Goal: Task Accomplishment & Management: Manage account settings

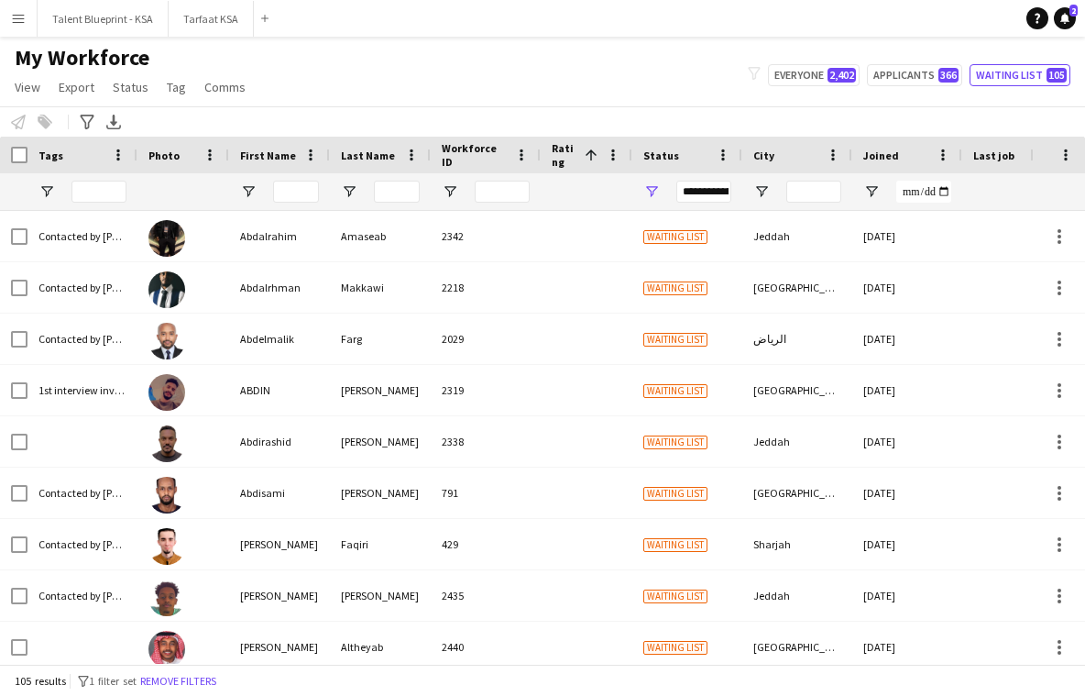
click at [25, 20] on app-icon "Menu" at bounding box center [18, 18] width 15 height 15
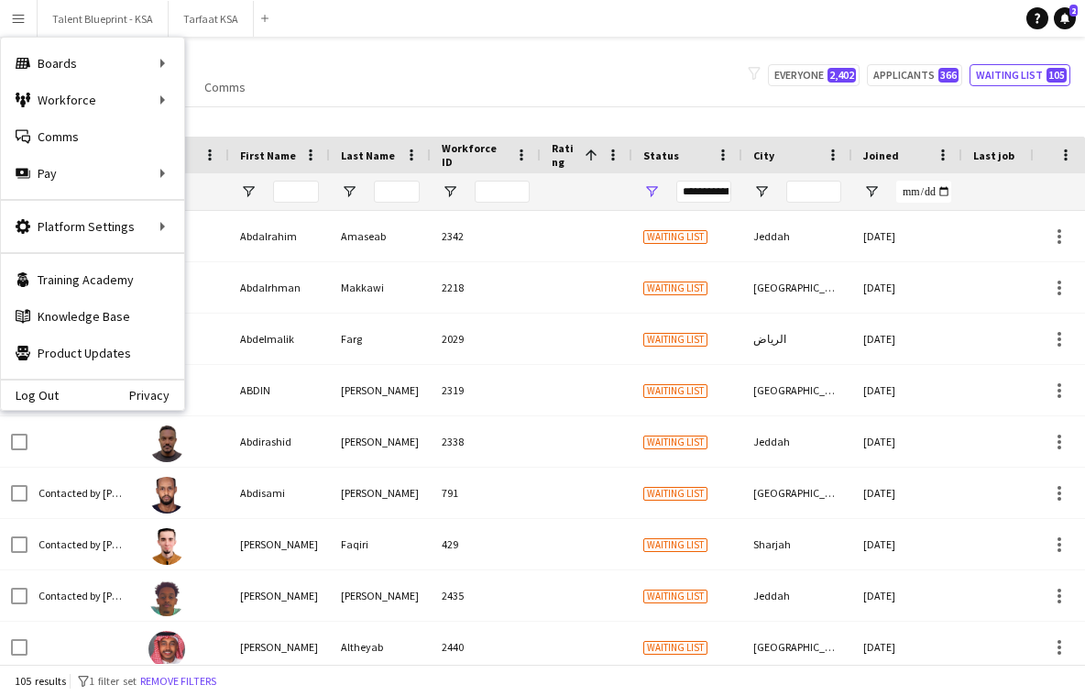
click at [280, 69] on div "My Workforce View Views Default view New view Update view Delete view Edit name…" at bounding box center [542, 75] width 1085 height 62
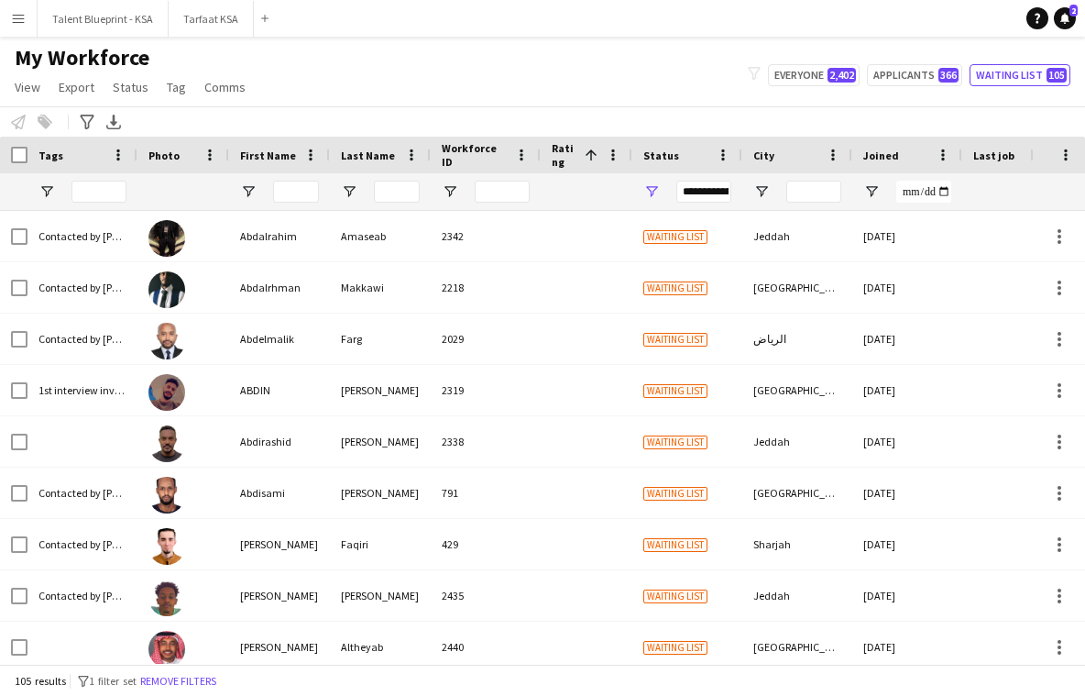
click at [22, 17] on app-icon "Menu" at bounding box center [18, 18] width 15 height 15
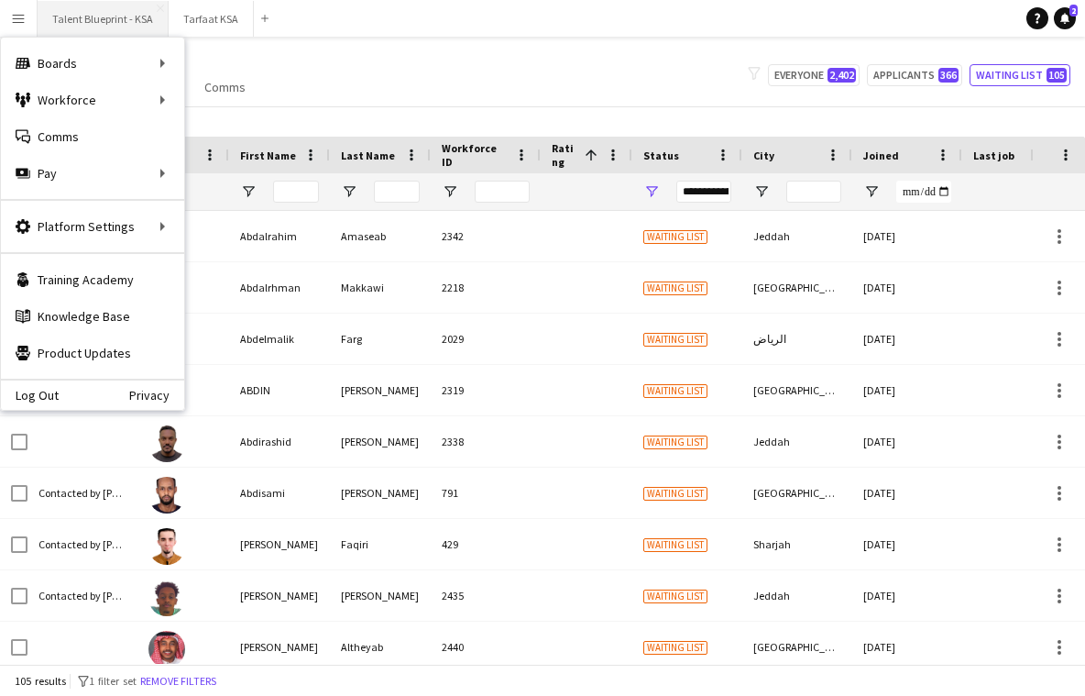
click at [78, 17] on button "Talent Blueprint - KSA Close" at bounding box center [103, 19] width 131 height 36
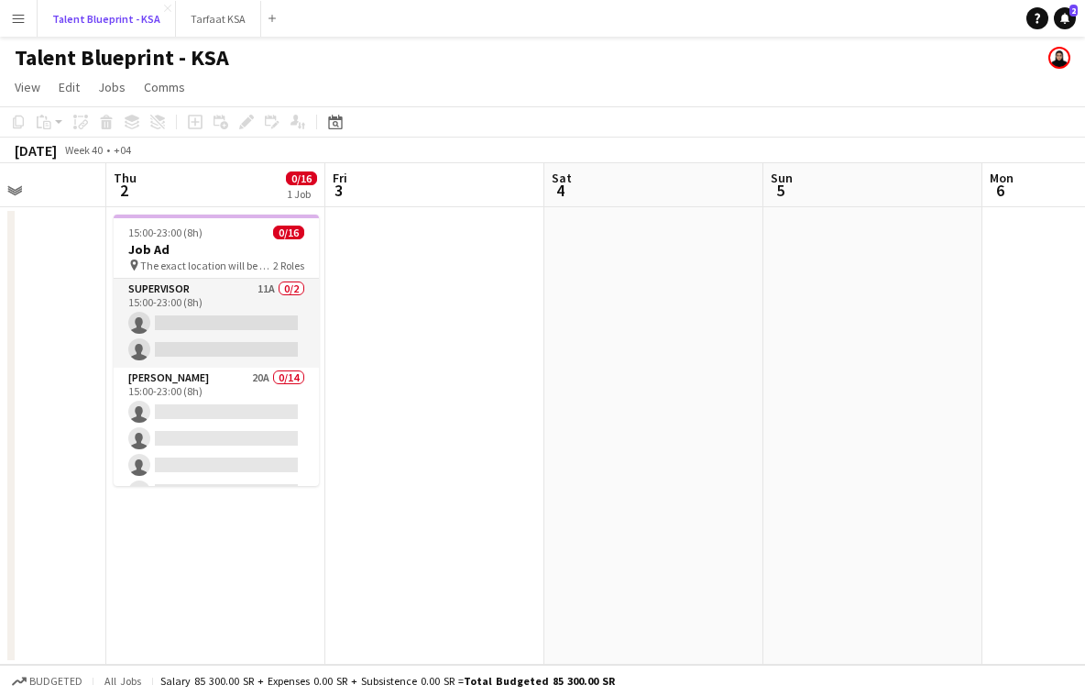
scroll to position [0, 525]
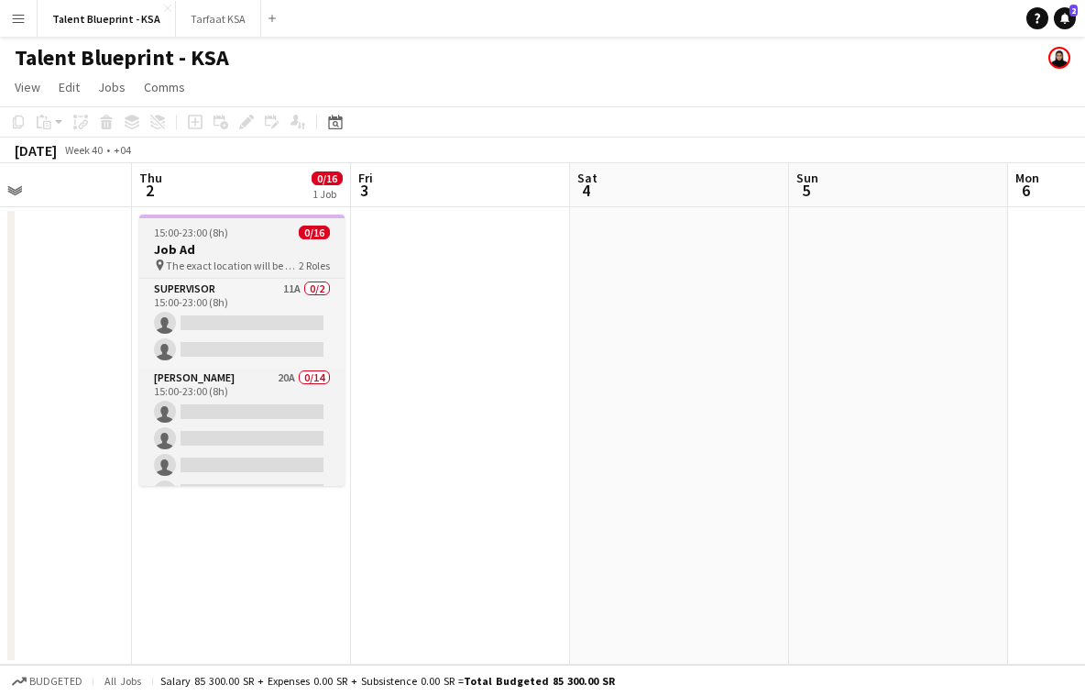
click at [229, 237] on div "15:00-23:00 (8h) 0/16" at bounding box center [241, 233] width 205 height 14
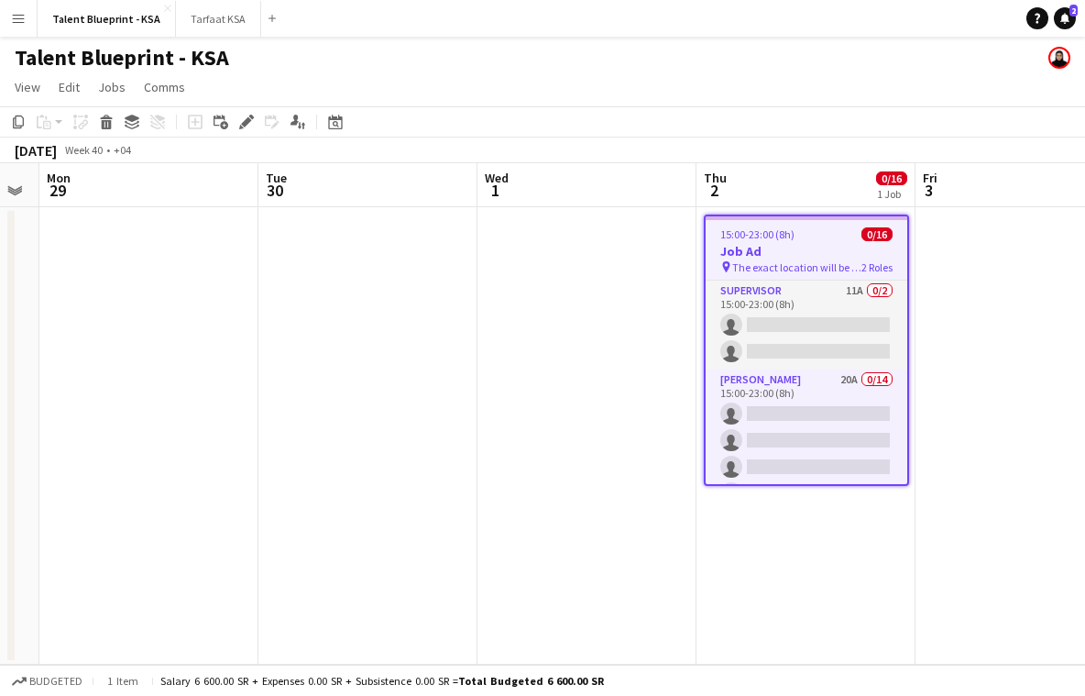
scroll to position [0, 689]
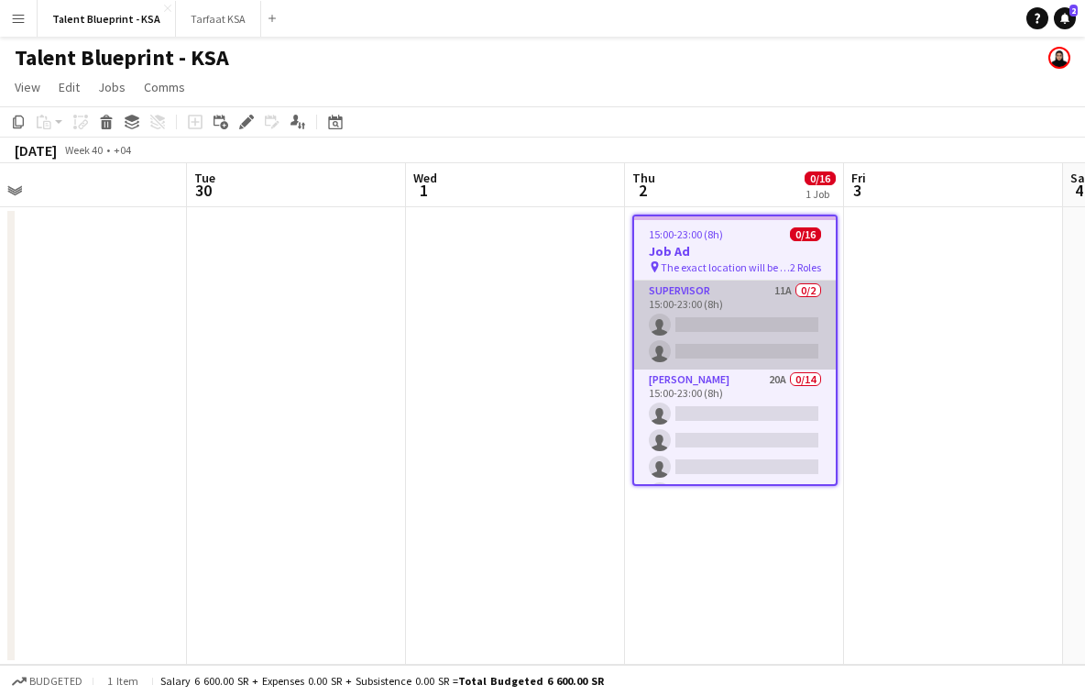
click at [691, 315] on app-card-role "Supervisor 11A 0/2 15:00-23:00 (8h) single-neutral-actions single-neutral-actio…" at bounding box center [735, 325] width 202 height 89
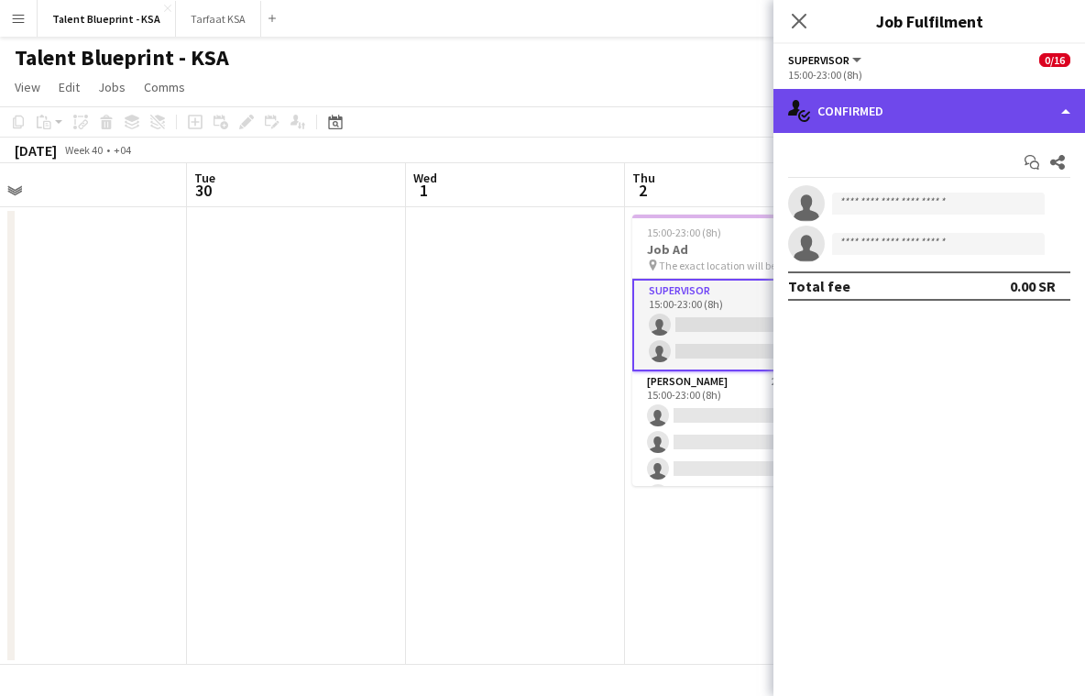
click at [863, 108] on div "single-neutral-actions-check-2 Confirmed" at bounding box center [930, 111] width 312 height 44
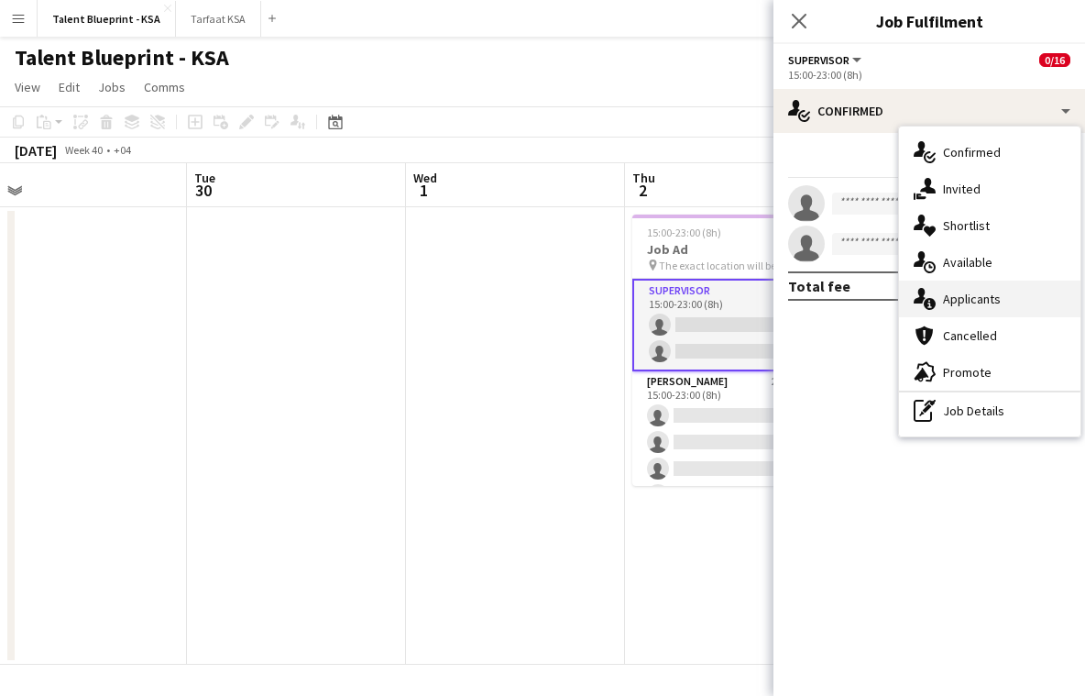
click at [977, 290] on div "single-neutral-actions-information Applicants" at bounding box center [990, 299] width 182 height 37
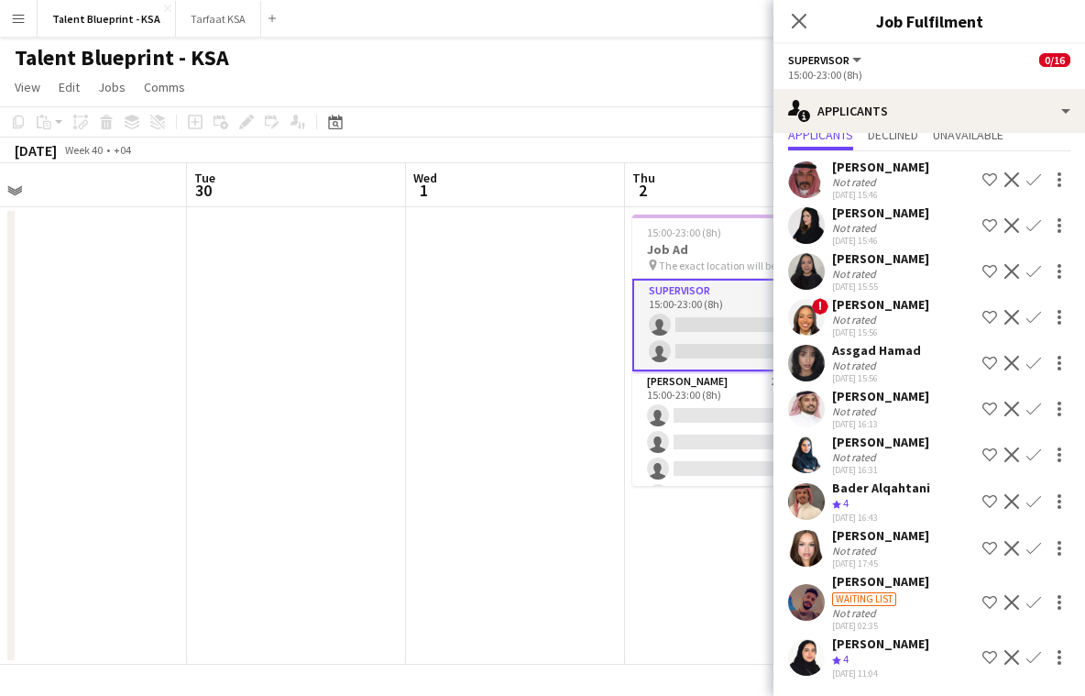
scroll to position [0, 0]
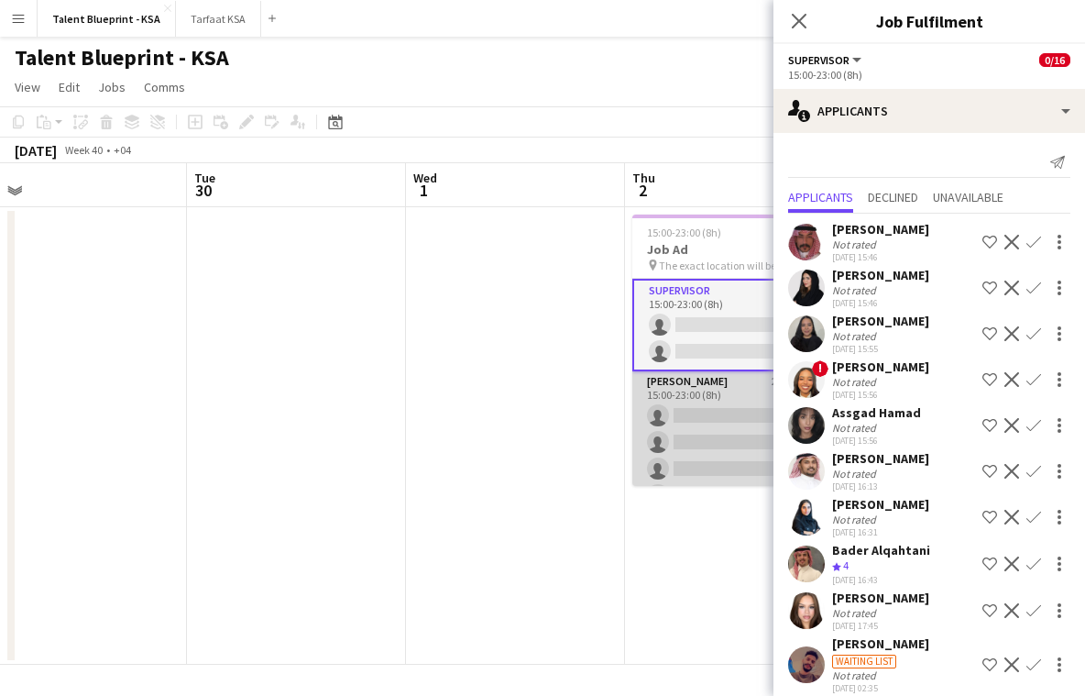
click at [708, 396] on app-card-role "[PERSON_NAME] 20A 0/14 15:00-23:00 (8h) single-neutral-actions single-neutral-a…" at bounding box center [735, 575] width 205 height 408
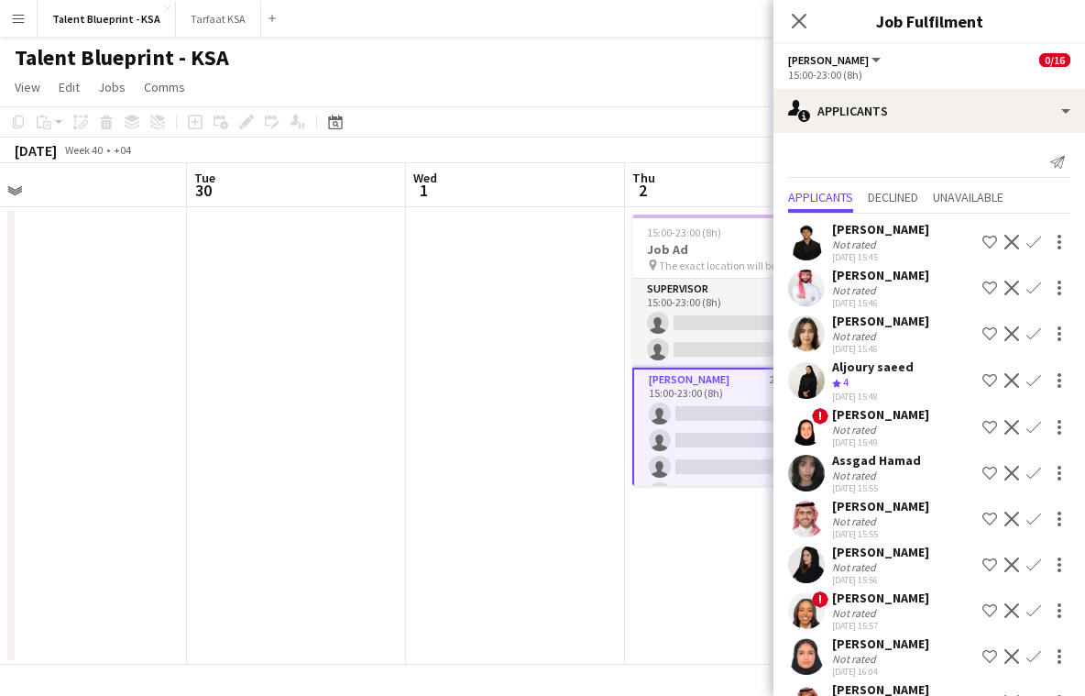
click at [880, 239] on div "Not rated" at bounding box center [880, 244] width 97 height 14
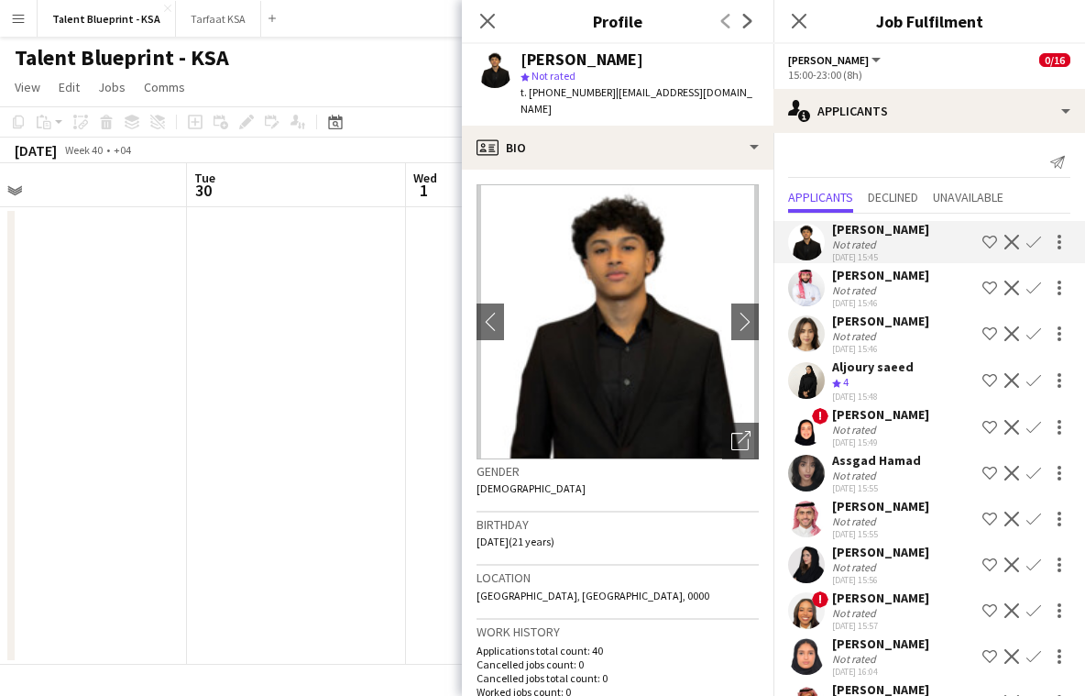
click at [876, 279] on div "[PERSON_NAME]" at bounding box center [880, 275] width 97 height 17
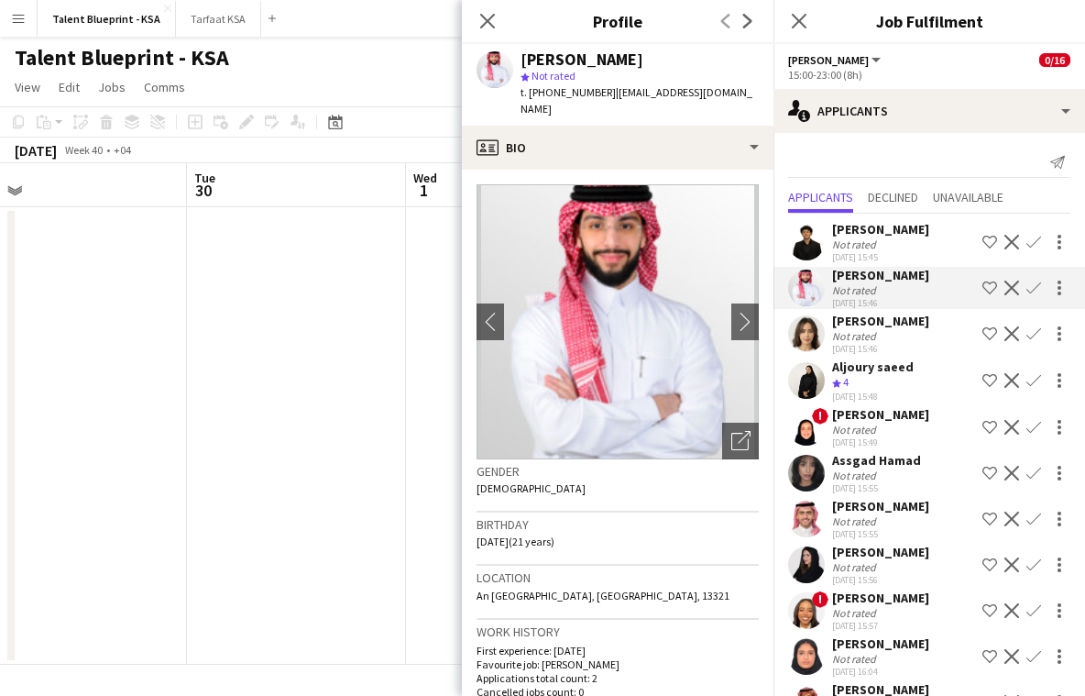
click at [881, 423] on div "Not rated" at bounding box center [880, 430] width 97 height 14
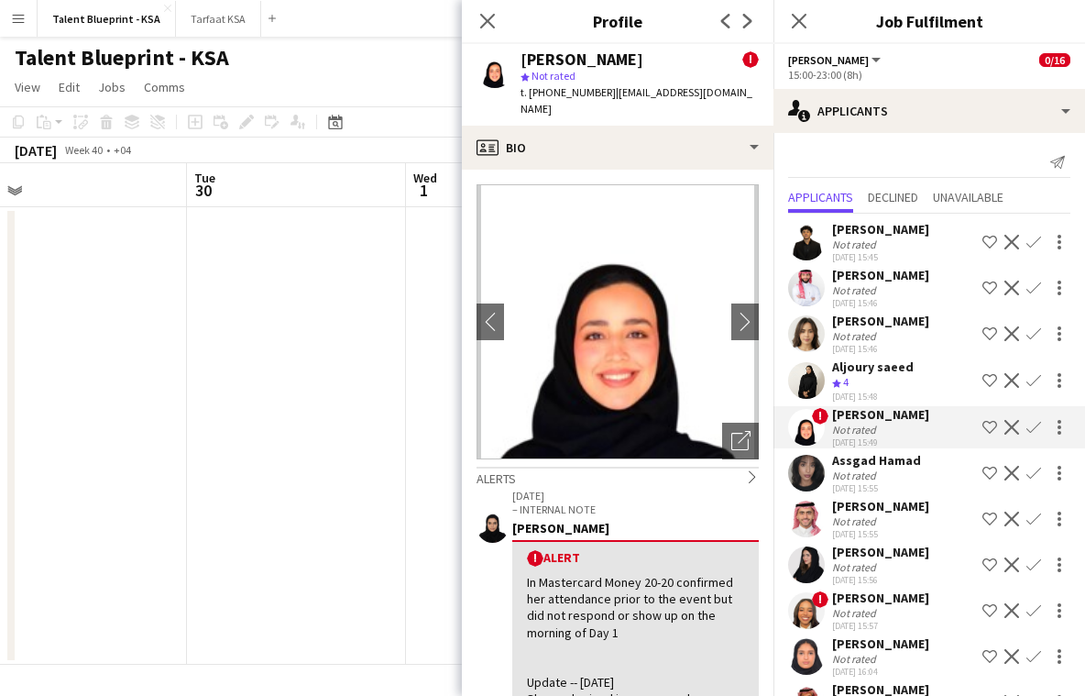
click at [878, 374] on div "Aljoury saeed" at bounding box center [873, 366] width 82 height 17
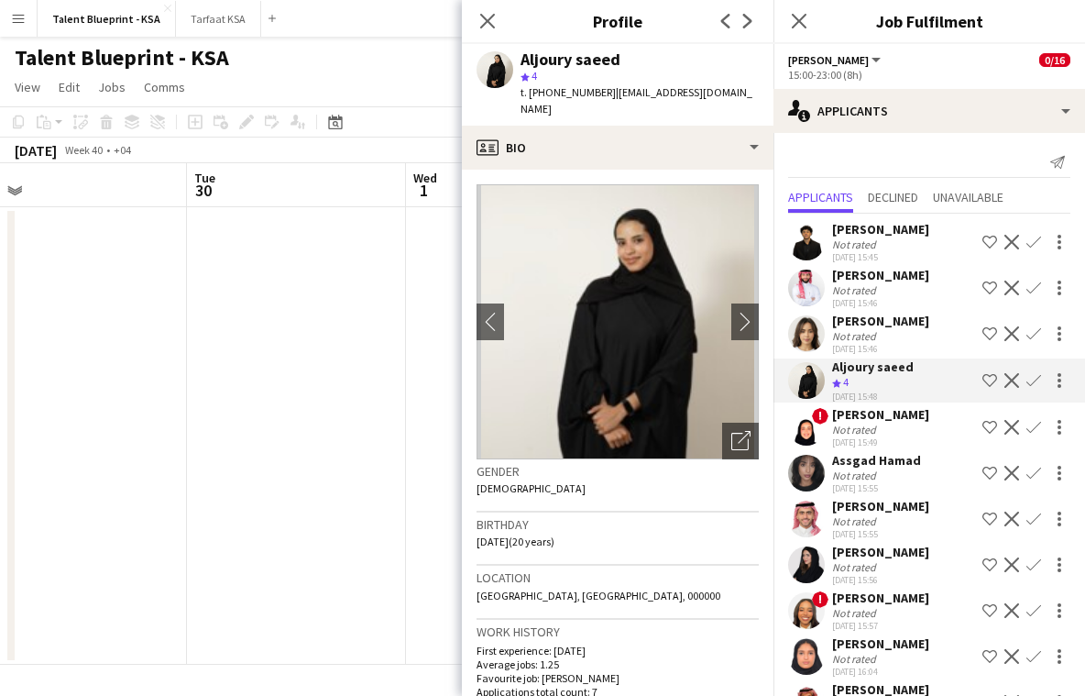
click at [881, 516] on div "Not rated" at bounding box center [880, 521] width 97 height 14
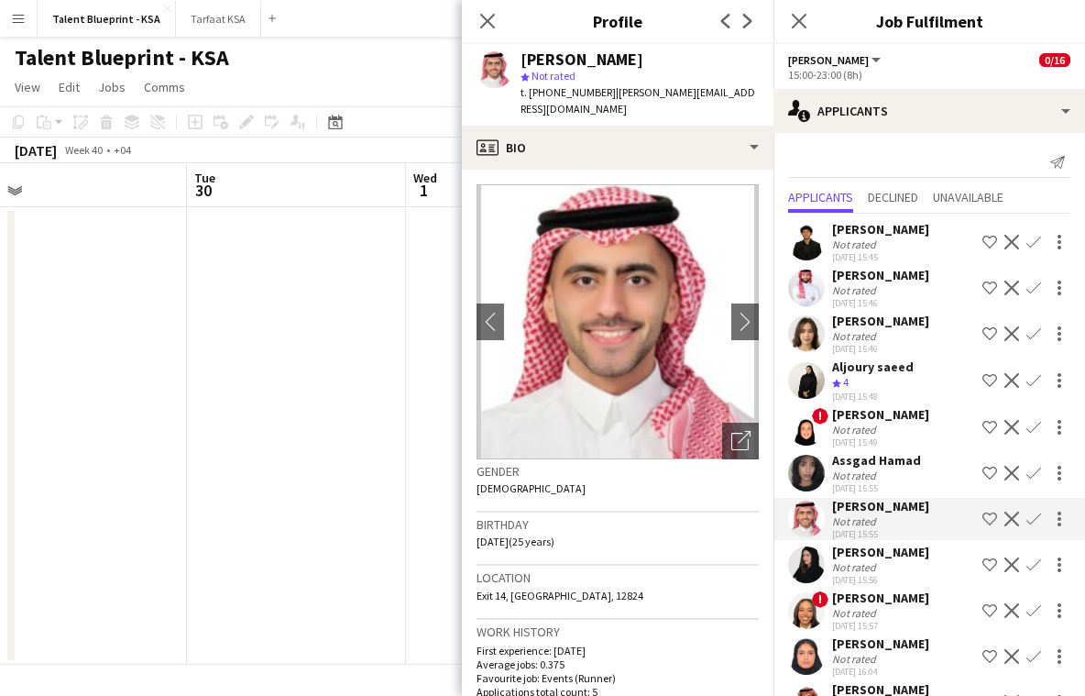
click at [886, 545] on div "[PERSON_NAME]" at bounding box center [880, 552] width 97 height 17
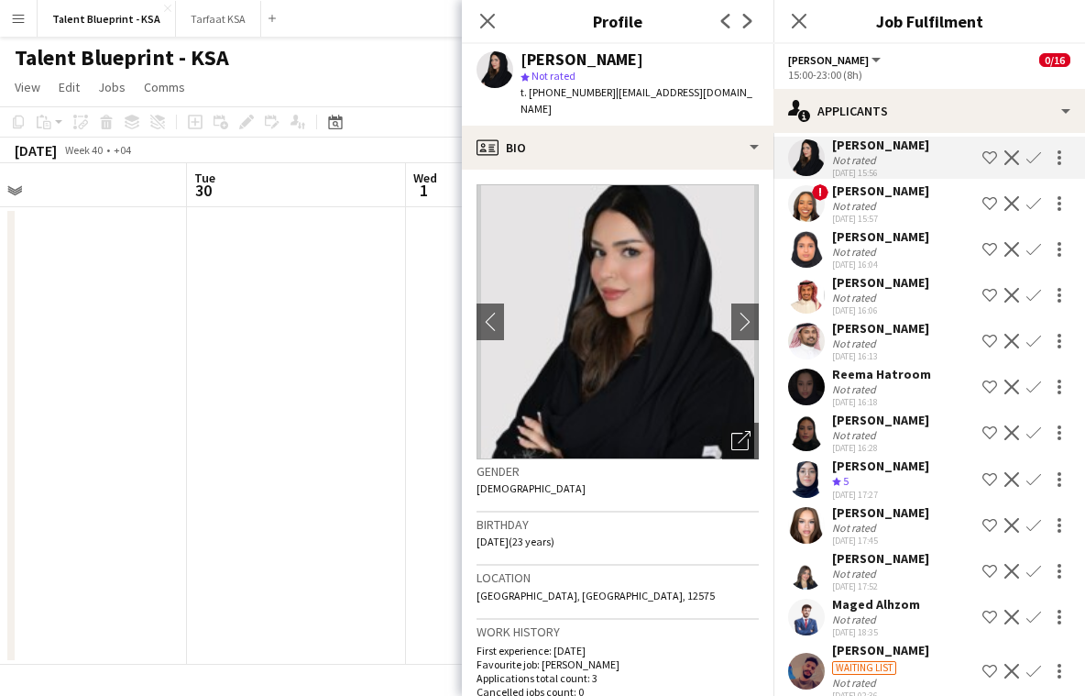
scroll to position [476, 0]
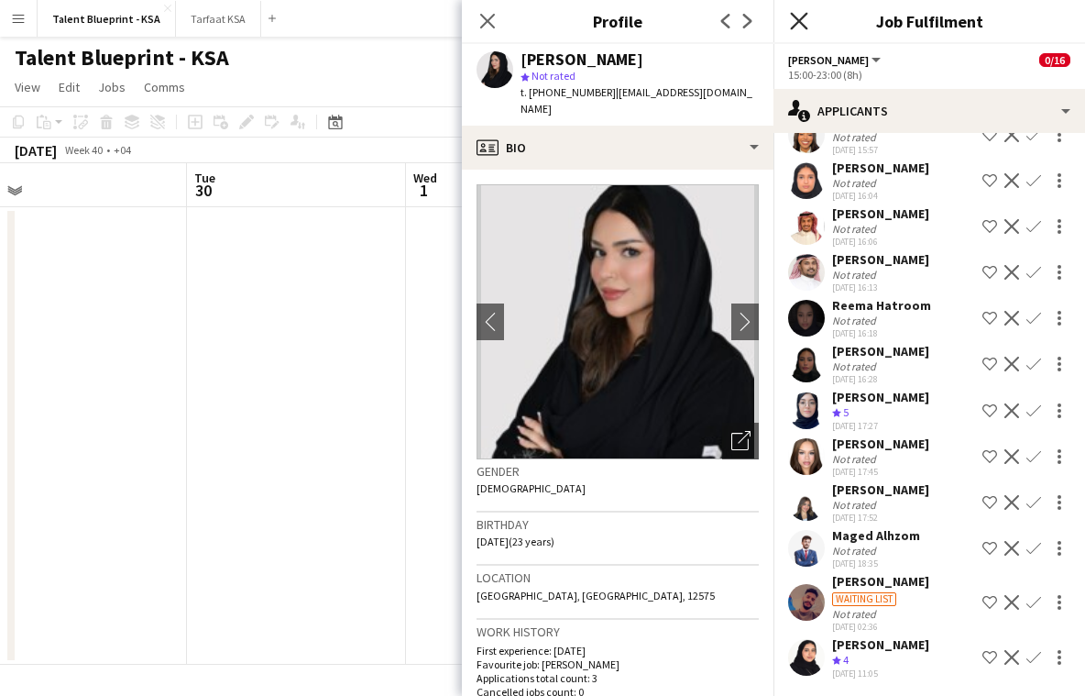
click at [798, 21] on icon at bounding box center [798, 20] width 17 height 17
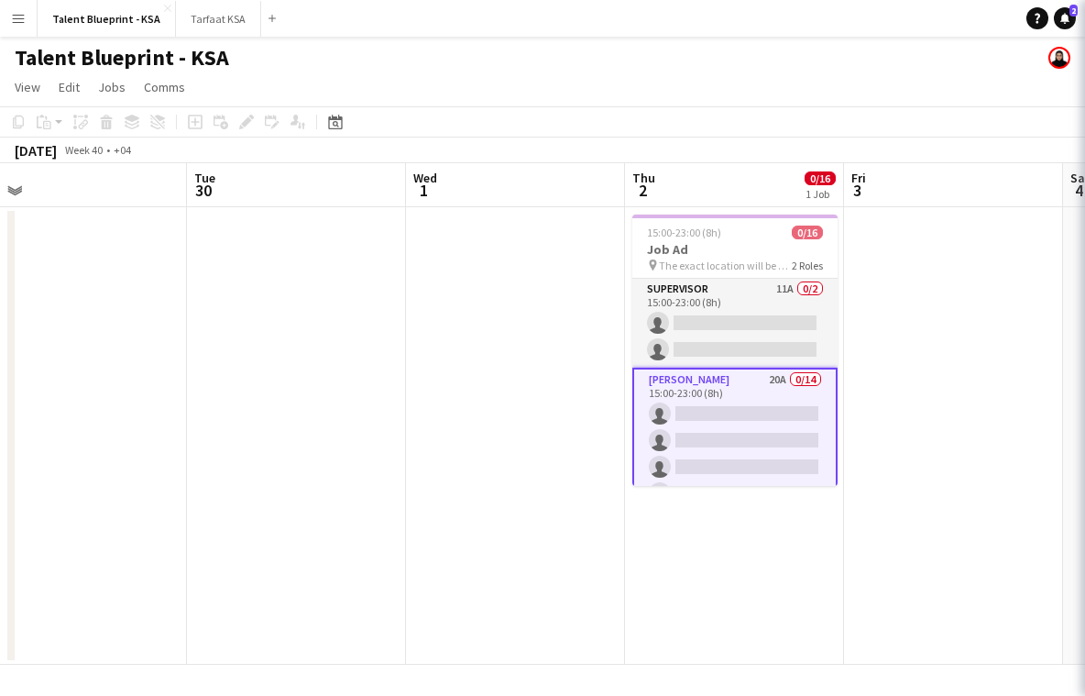
scroll to position [0, 0]
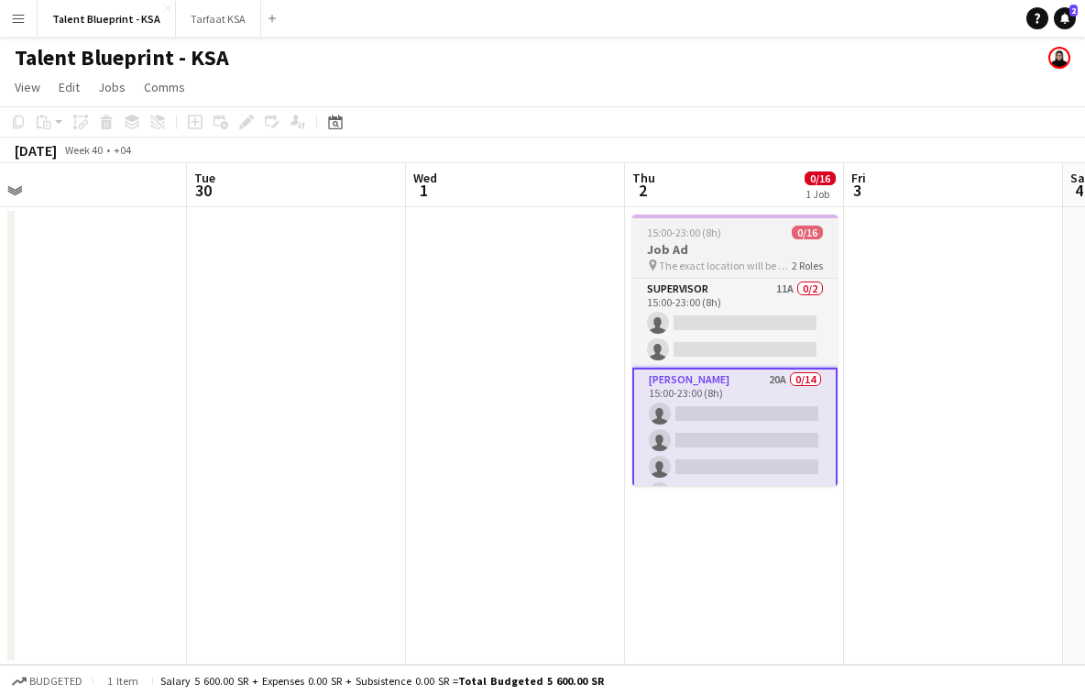
click at [725, 237] on div "15:00-23:00 (8h) 0/16" at bounding box center [735, 233] width 205 height 14
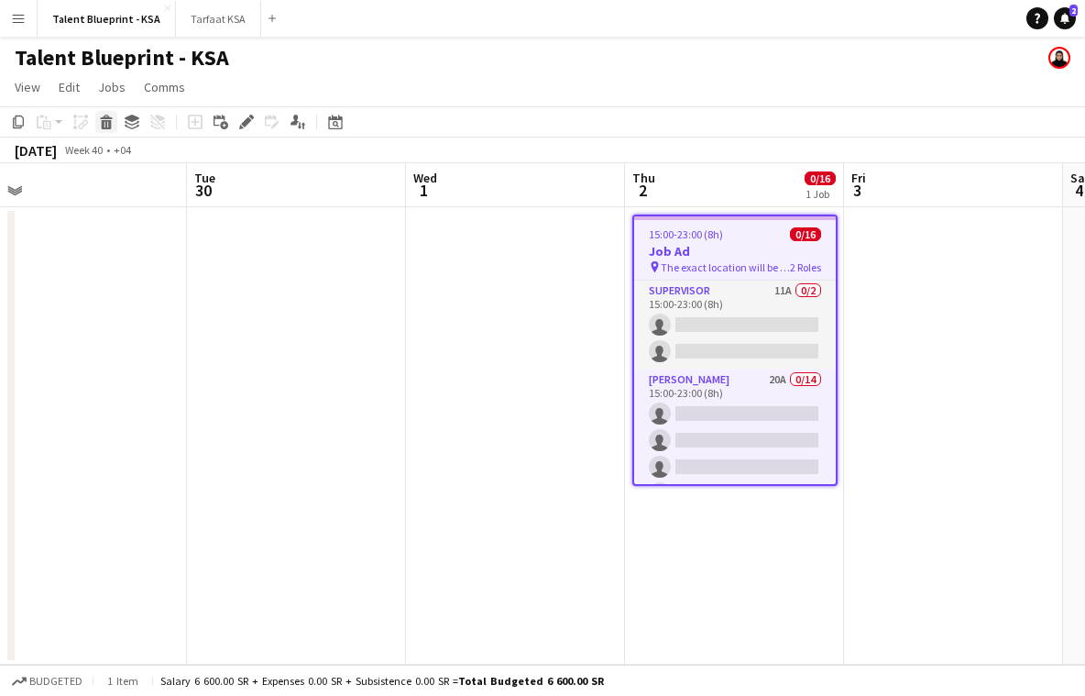
click at [108, 126] on icon at bounding box center [107, 124] width 10 height 9
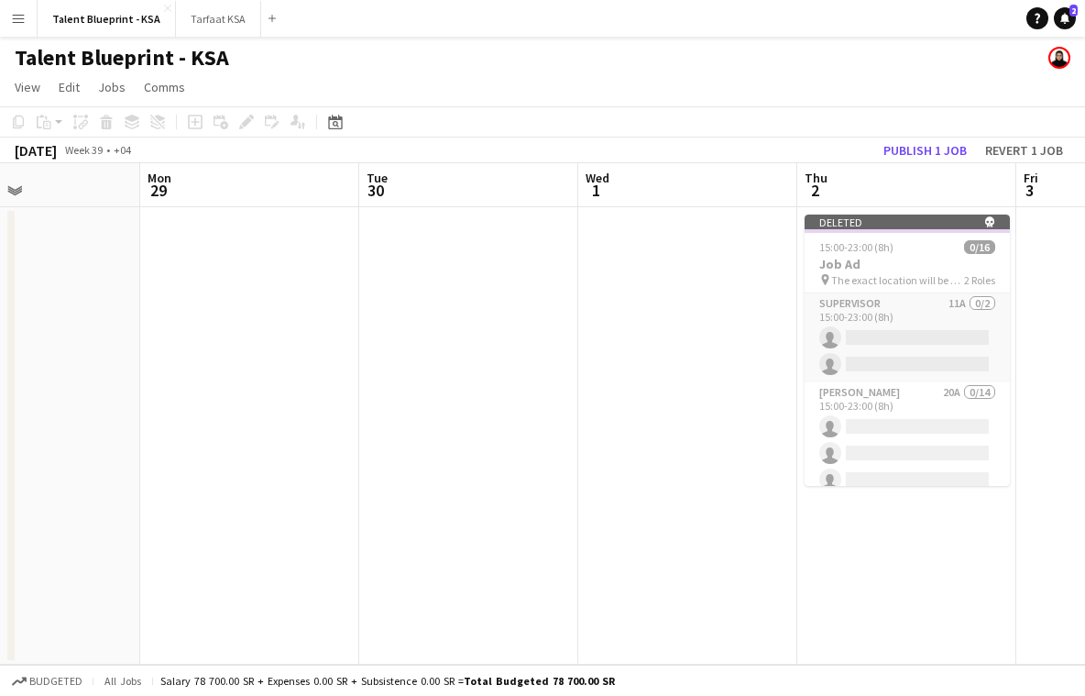
scroll to position [0, 526]
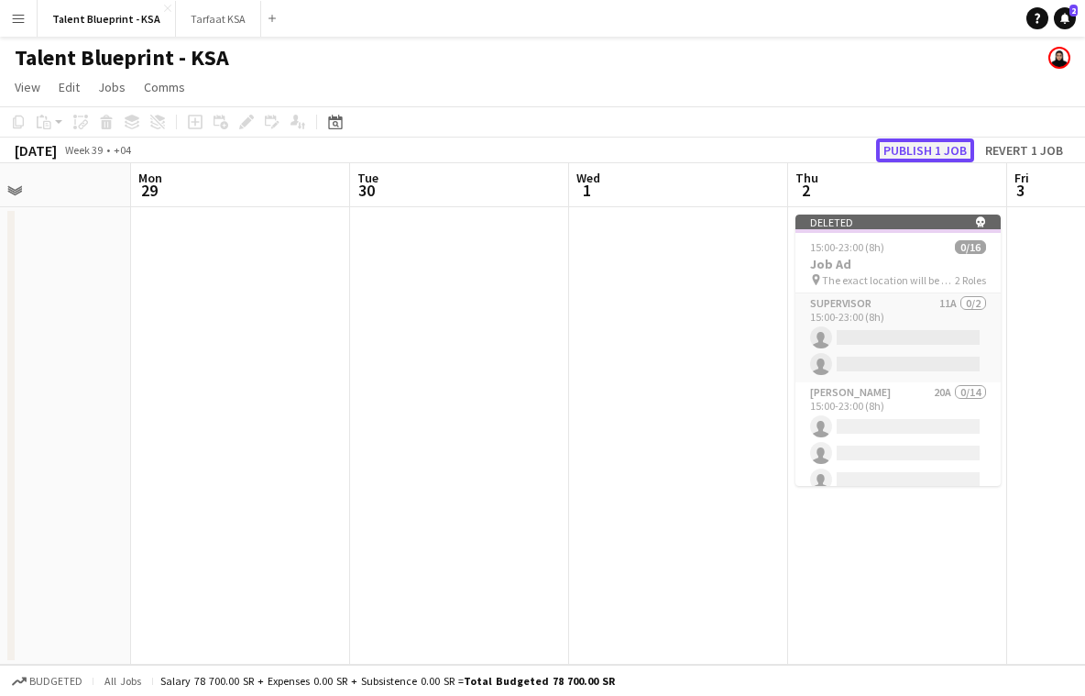
click at [920, 143] on button "Publish 1 job" at bounding box center [925, 150] width 98 height 24
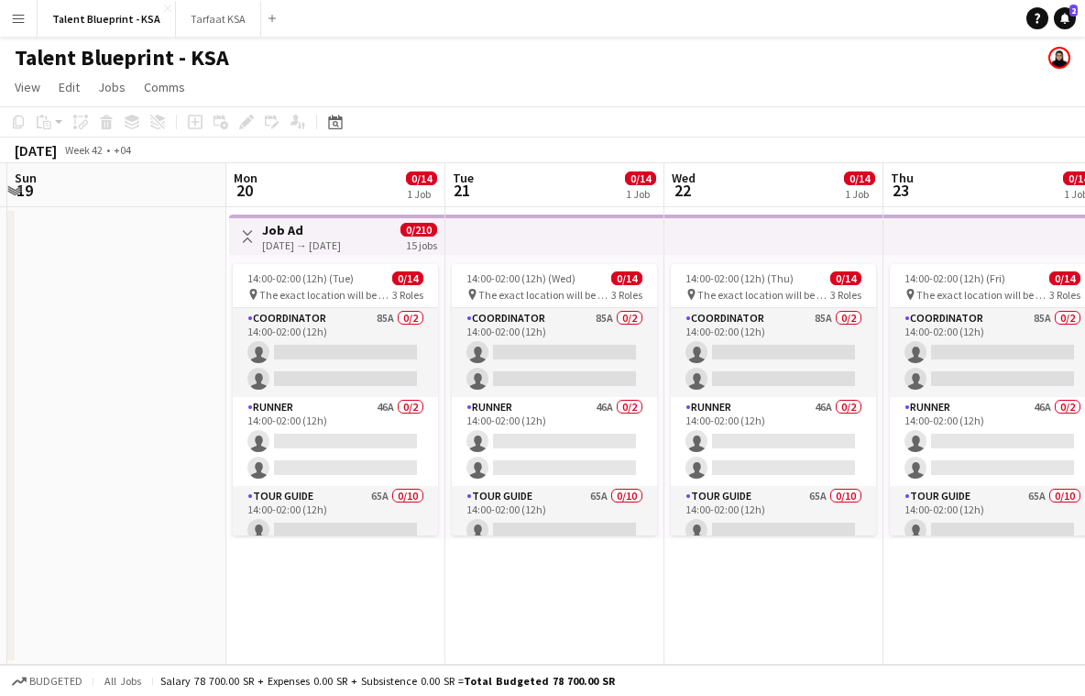
scroll to position [0, 697]
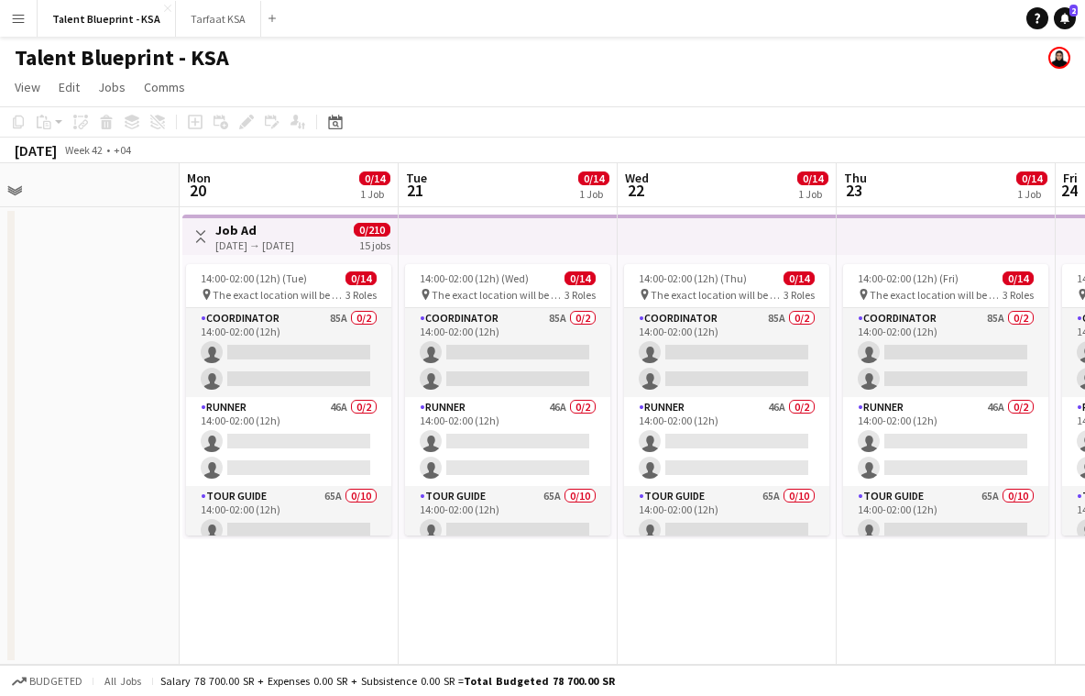
click at [460, 247] on app-top-bar at bounding box center [508, 235] width 219 height 40
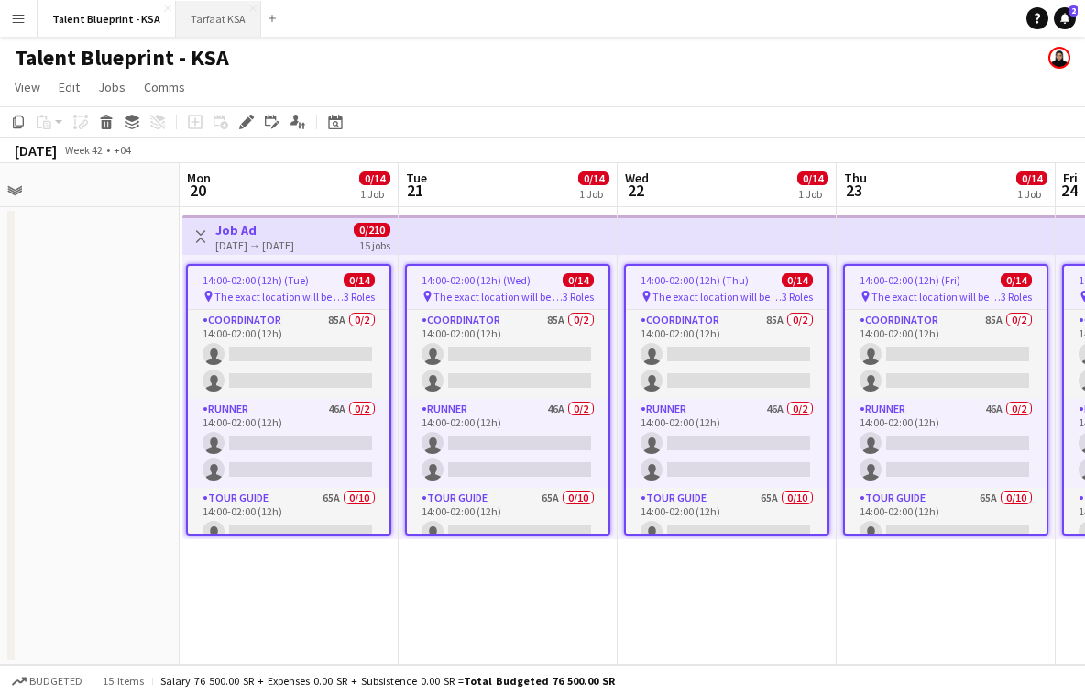
click at [230, 24] on button "Tarfaat KSA Close" at bounding box center [218, 19] width 85 height 36
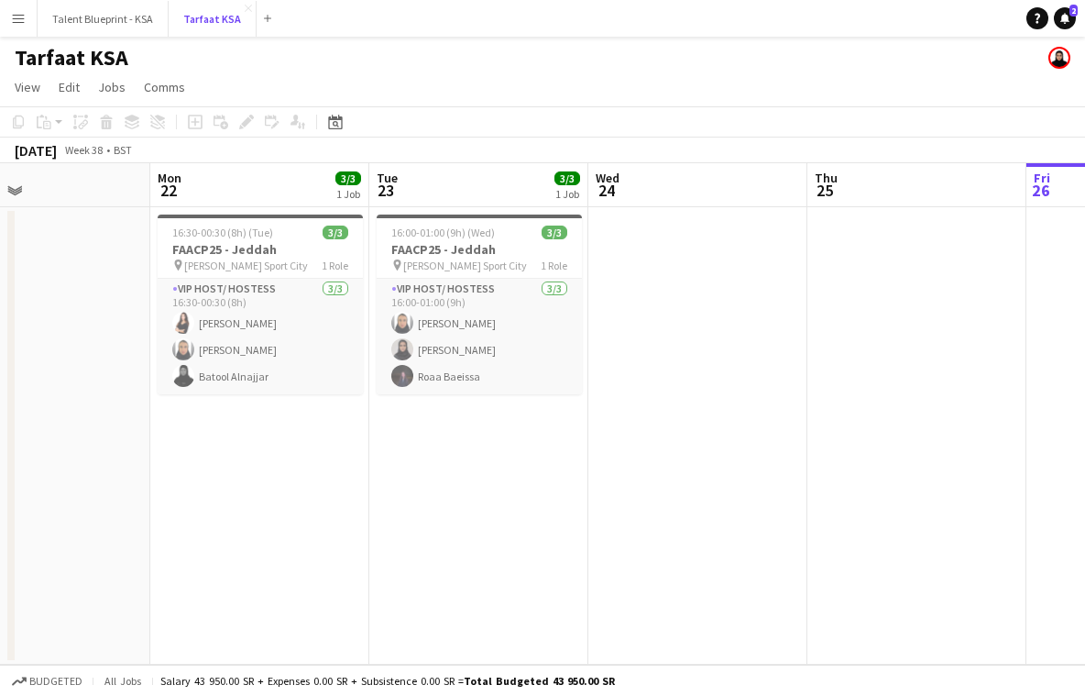
scroll to position [0, 504]
click at [260, 227] on span "16:30-00:30 (8h) (Tue)" at bounding box center [225, 233] width 101 height 14
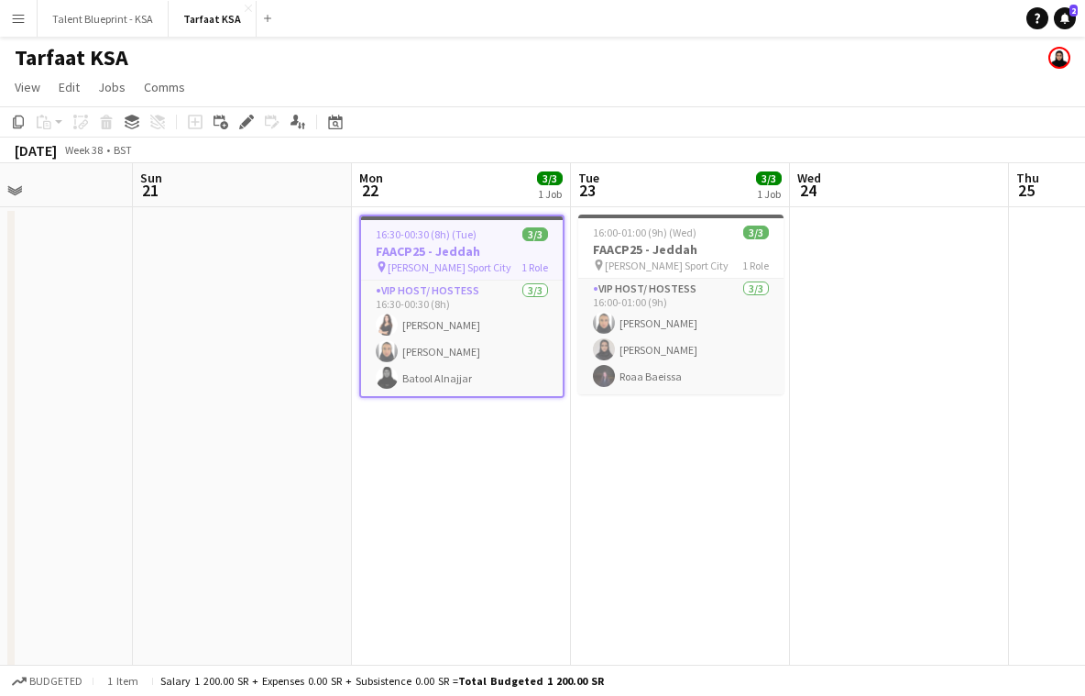
scroll to position [0, 578]
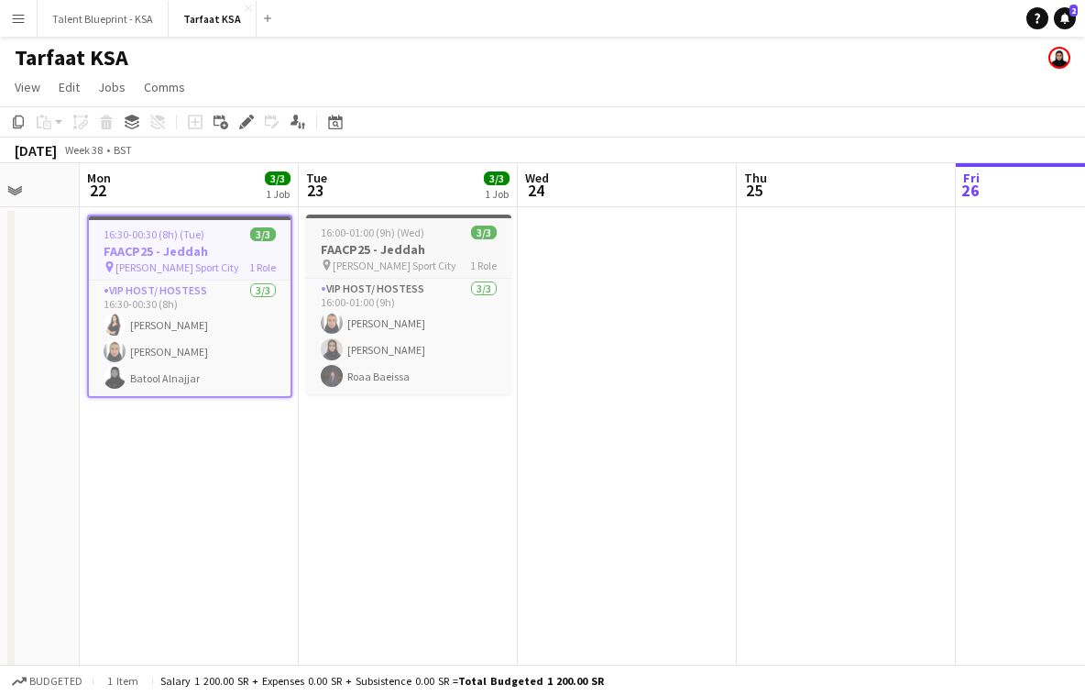
click at [357, 226] on span "16:00-01:00 (9h) (Wed)" at bounding box center [373, 233] width 104 height 14
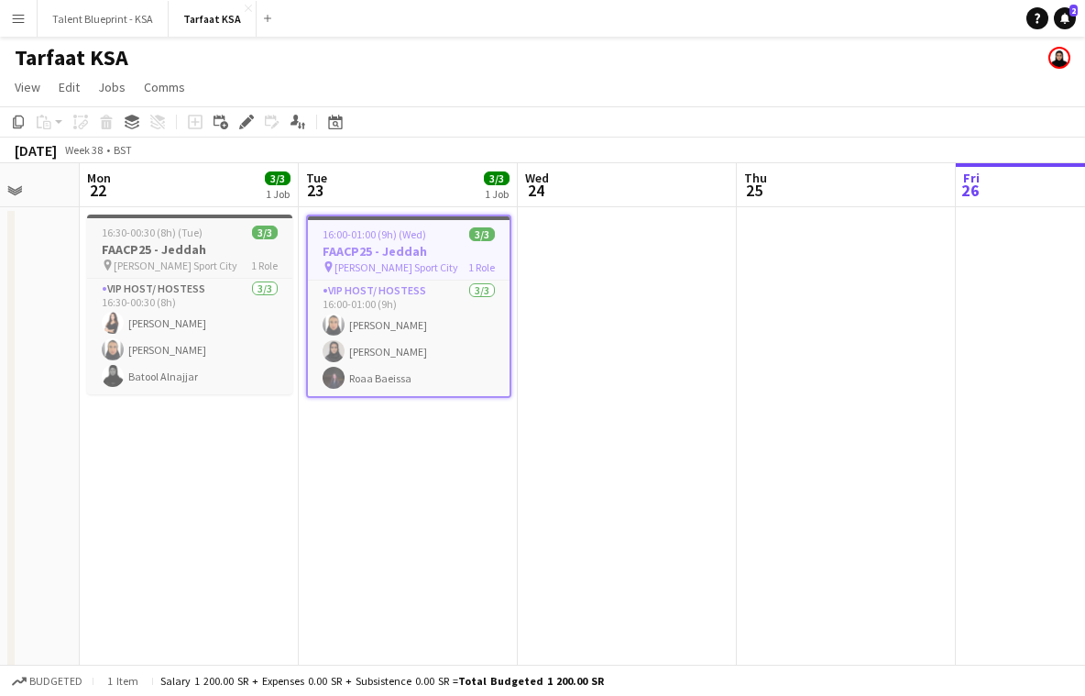
click at [205, 260] on span "[PERSON_NAME] Sport City" at bounding box center [176, 266] width 124 height 14
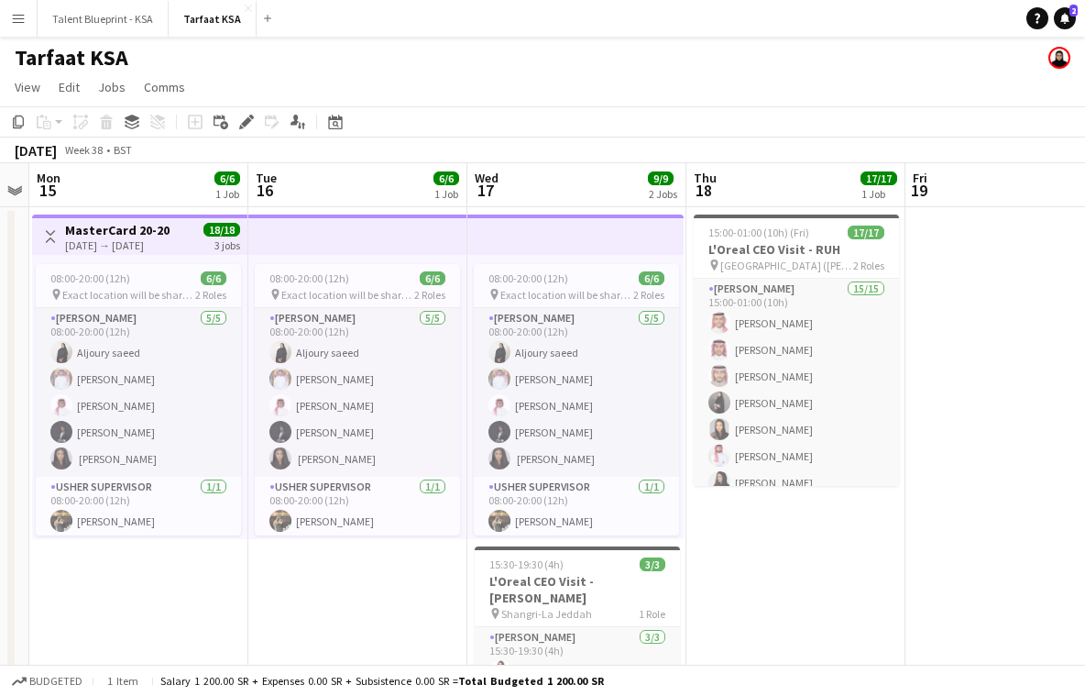
scroll to position [0, 411]
click at [284, 237] on app-top-bar at bounding box center [356, 235] width 219 height 40
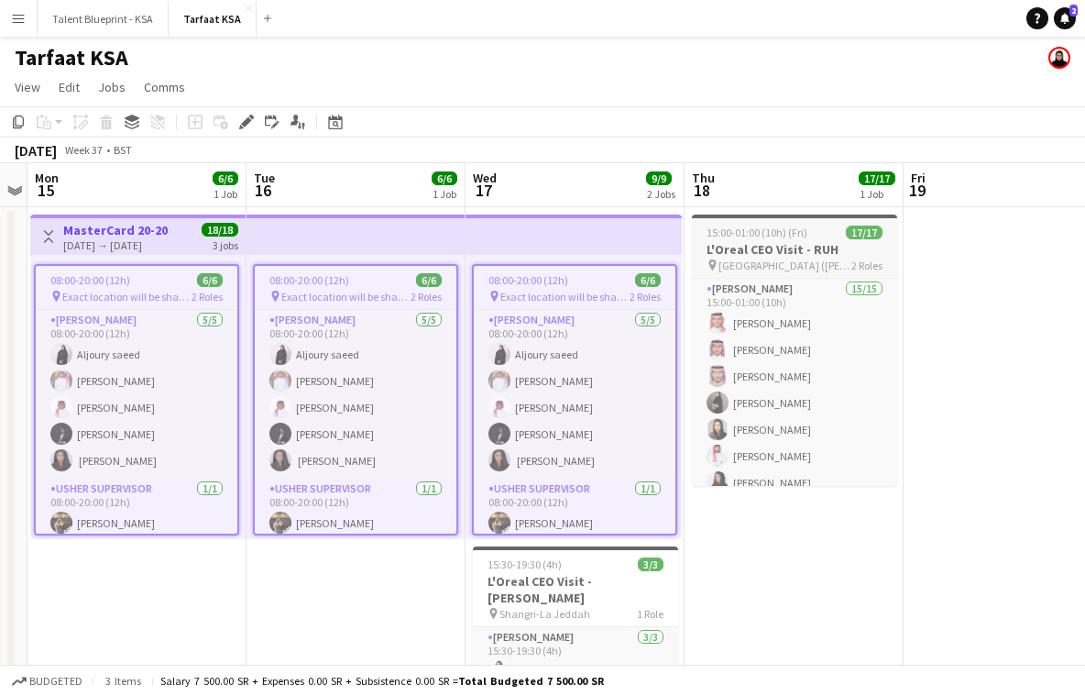
click at [723, 245] on h3 "L'Oreal CEO Visit - RUH" at bounding box center [794, 249] width 205 height 17
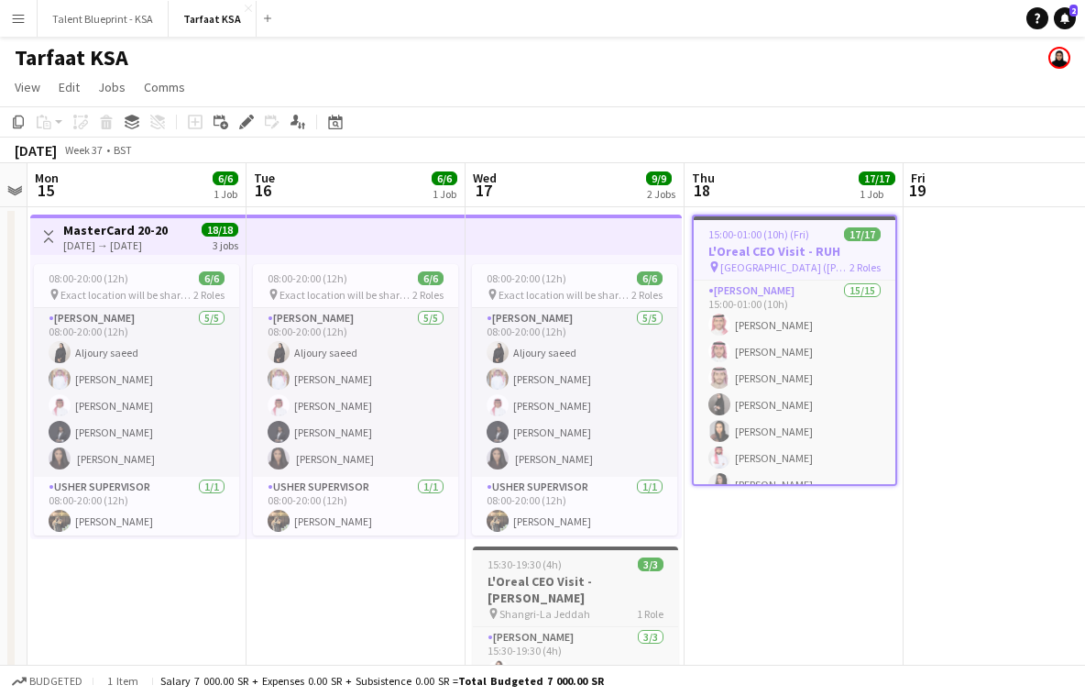
click at [560, 571] on app-job-card "15:30-19:30 (4h) 3/3 L'Oreal CEO Visit - [PERSON_NAME] pin Shangri-La Jeddah 1 …" at bounding box center [575, 644] width 205 height 196
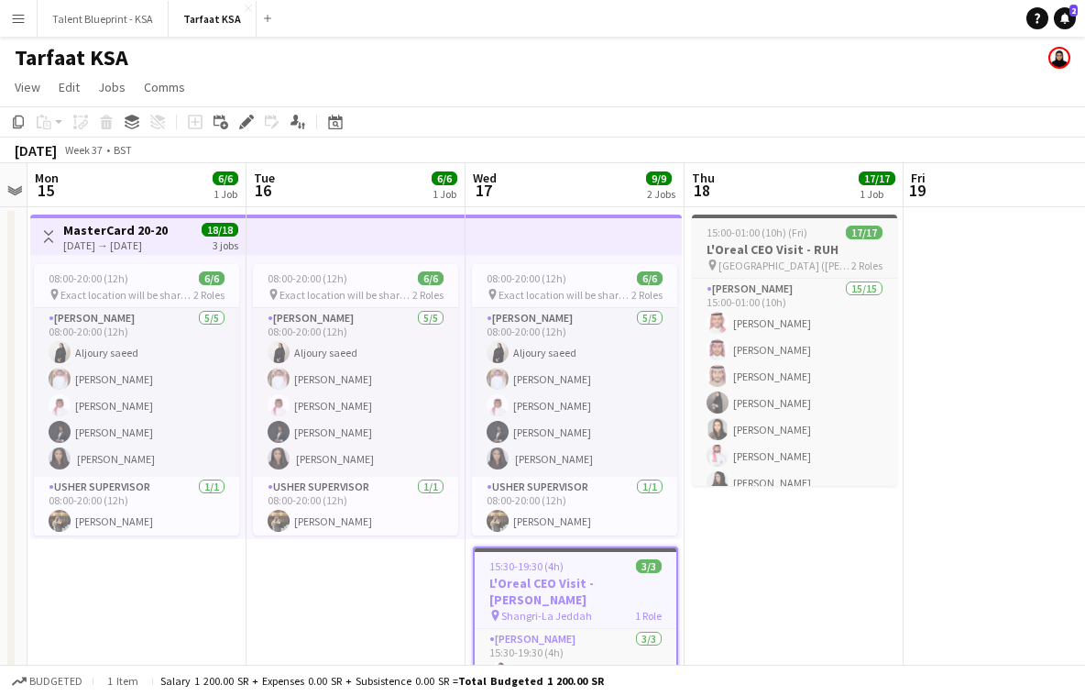
click at [733, 247] on h3 "L'Oreal CEO Visit - RUH" at bounding box center [794, 249] width 205 height 17
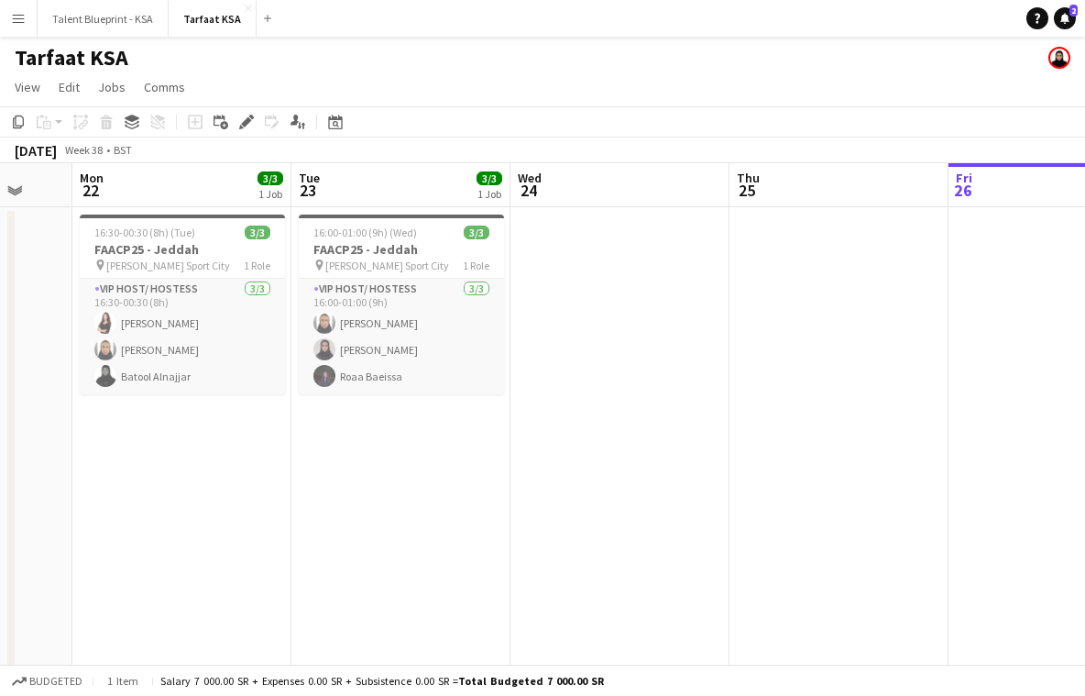
scroll to position [0, 589]
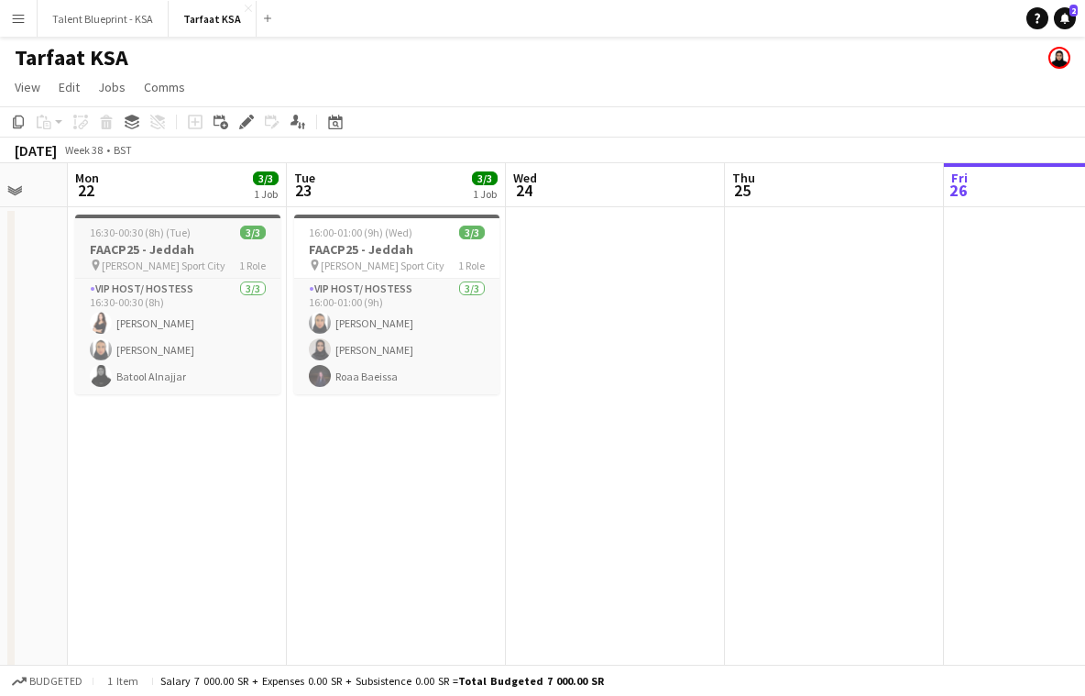
click at [170, 265] on span "[PERSON_NAME] Sport City" at bounding box center [164, 266] width 124 height 14
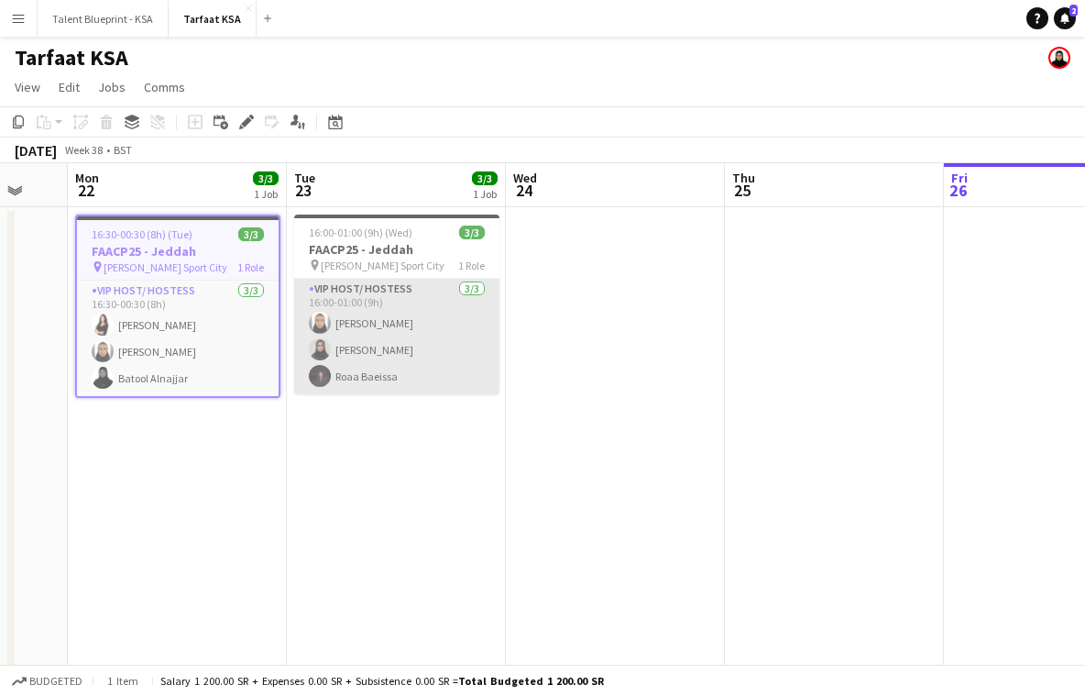
click at [368, 280] on app-card-role "VIP Host/ Hostess [DATE] 16:00-01:00 (9h) [PERSON_NAME]" at bounding box center [396, 337] width 205 height 116
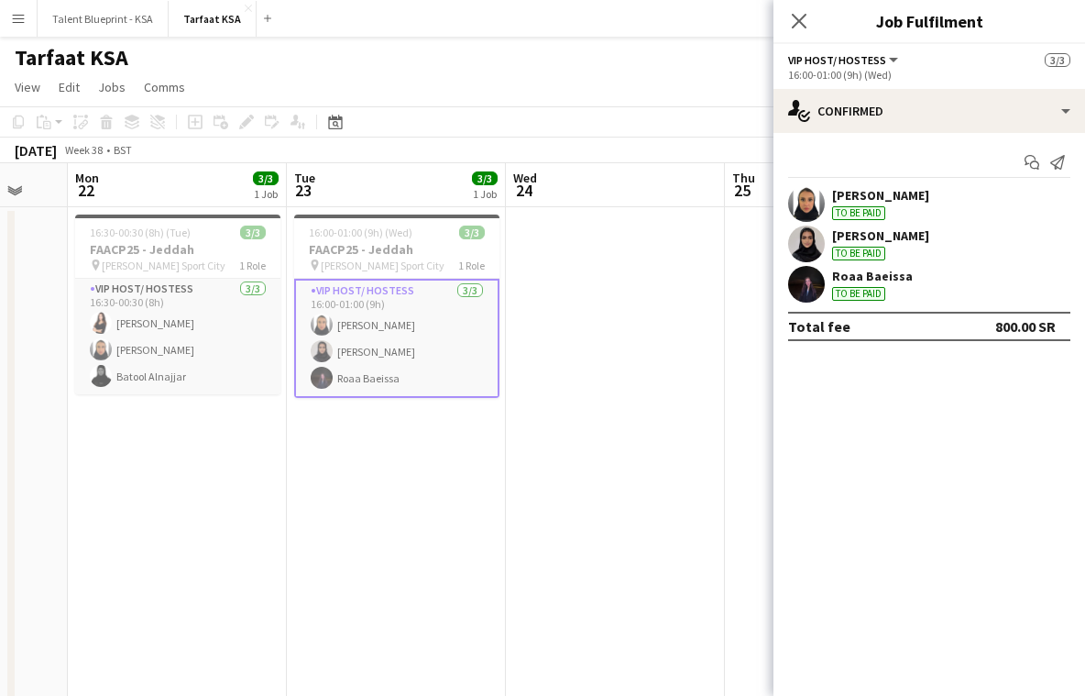
click at [777, 27] on div "Close pop-in" at bounding box center [799, 21] width 51 height 42
click at [799, 23] on icon "Close pop-in" at bounding box center [798, 20] width 17 height 17
